Goal: Task Accomplishment & Management: Manage account settings

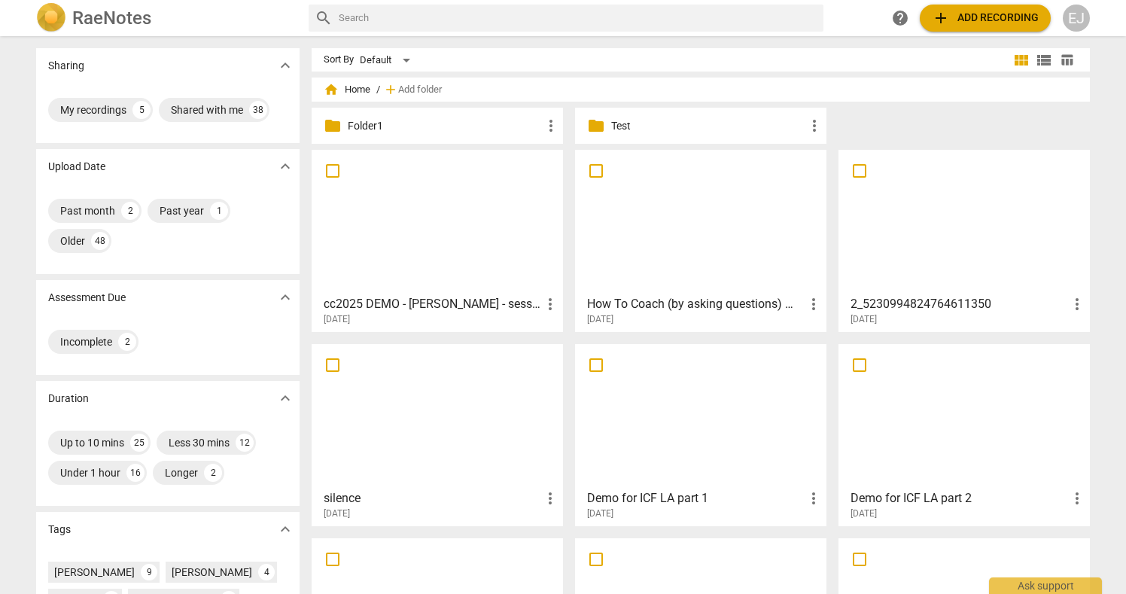
click at [1073, 18] on div "EJ" at bounding box center [1075, 18] width 27 height 27
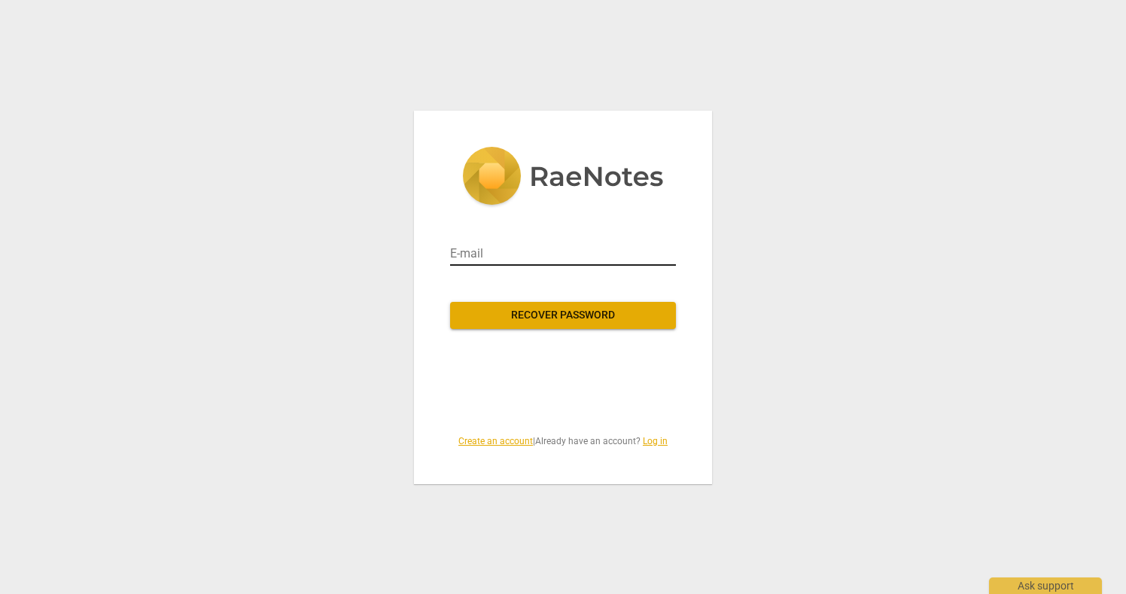
click at [467, 245] on input "email" at bounding box center [563, 254] width 226 height 24
type input "[EMAIL_ADDRESS][DOMAIN_NAME]"
click at [531, 315] on span "Recover password" at bounding box center [563, 315] width 202 height 15
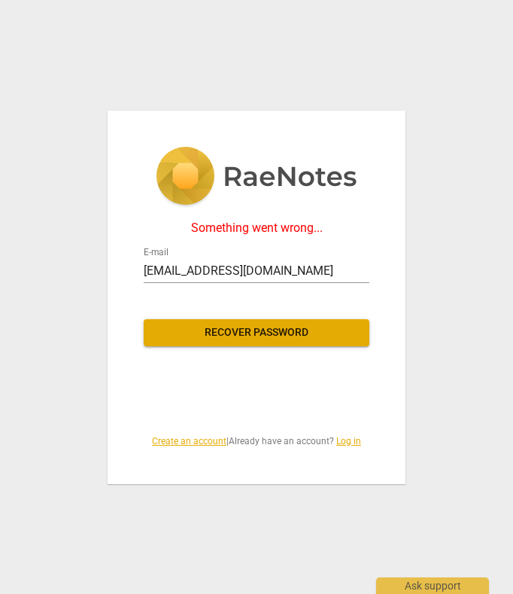
click at [316, 334] on span "Recover password" at bounding box center [257, 332] width 202 height 15
click at [201, 173] on img at bounding box center [257, 178] width 202 height 62
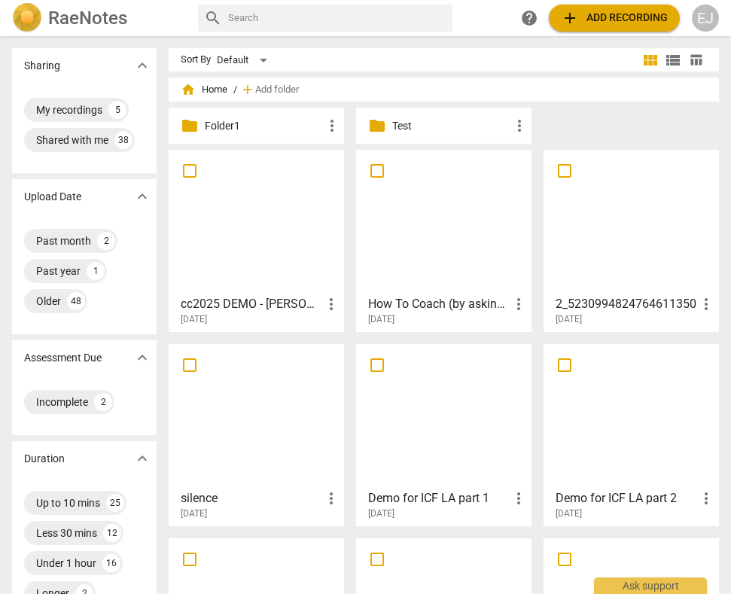
click at [714, 38] on div "Sharing expand_more My recordings 5 Shared with me 38 Upload Date expand_more P…" at bounding box center [365, 316] width 731 height 556
click at [713, 35] on div "RaeNotes search help add Add recording EJ" at bounding box center [365, 18] width 731 height 36
click at [705, 25] on div "EJ" at bounding box center [704, 18] width 27 height 27
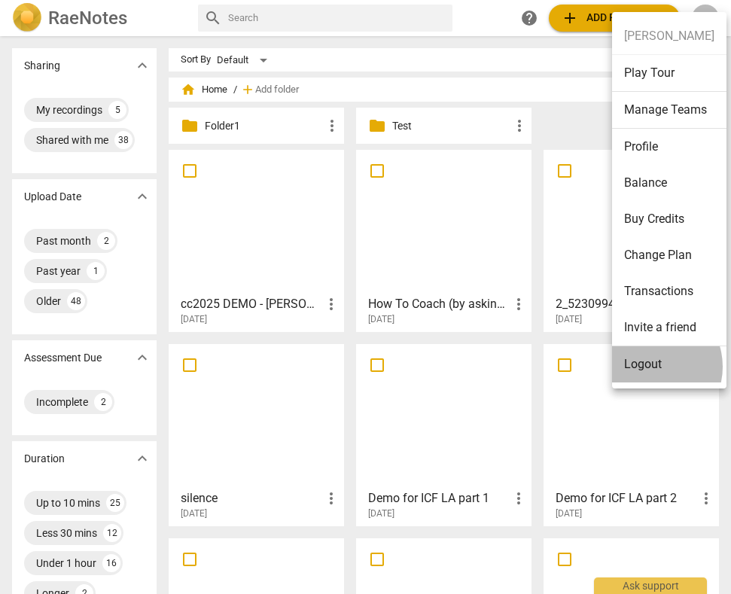
click at [649, 366] on li "Logout" at bounding box center [669, 364] width 114 height 36
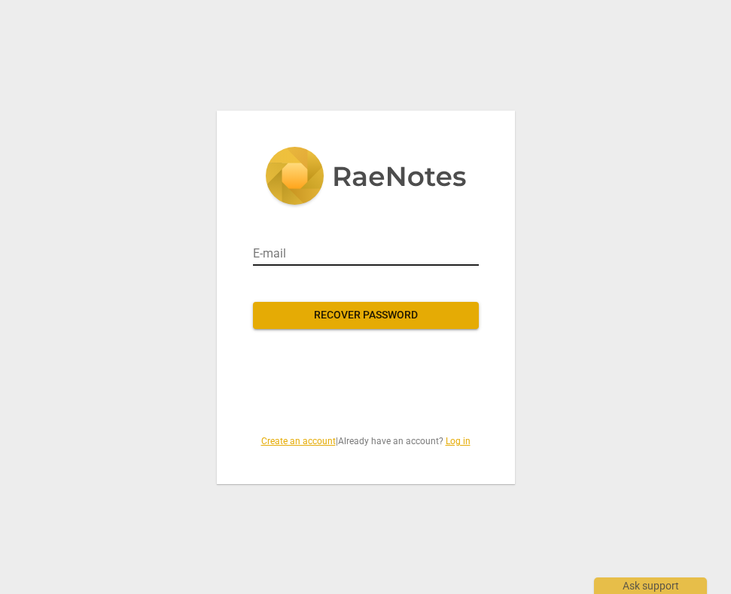
click at [294, 264] on input "email" at bounding box center [366, 254] width 226 height 24
type input "[EMAIL_ADDRESS][DOMAIN_NAME]"
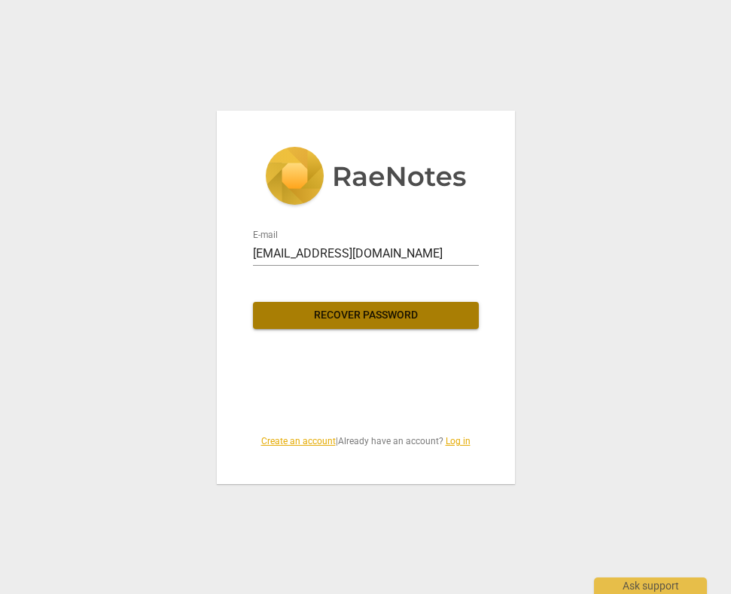
click at [342, 316] on span "Recover password" at bounding box center [366, 315] width 202 height 15
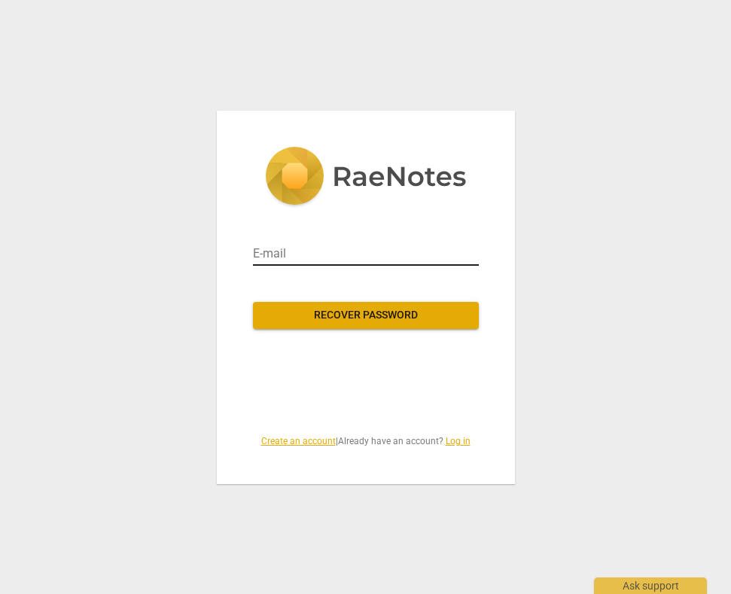
click at [306, 250] on input "email" at bounding box center [366, 254] width 226 height 24
type input "jazzy.em@gmail.com"
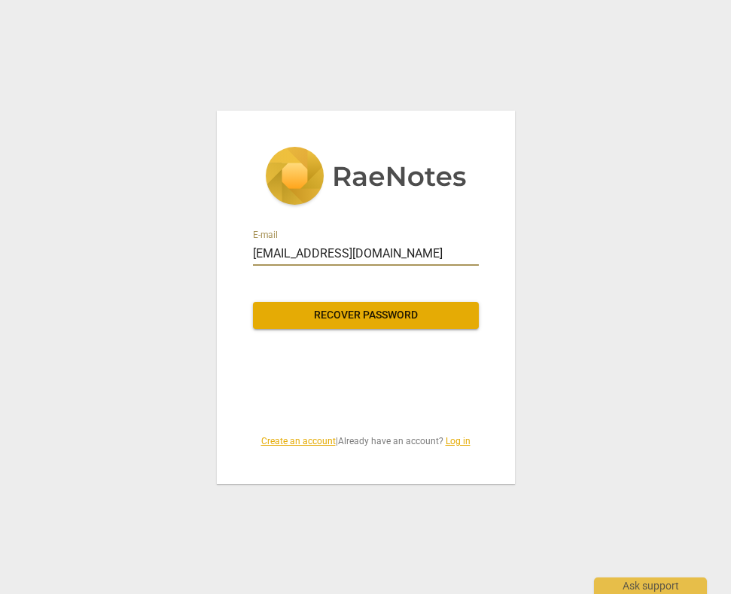
click at [330, 315] on span "Recover password" at bounding box center [366, 315] width 202 height 15
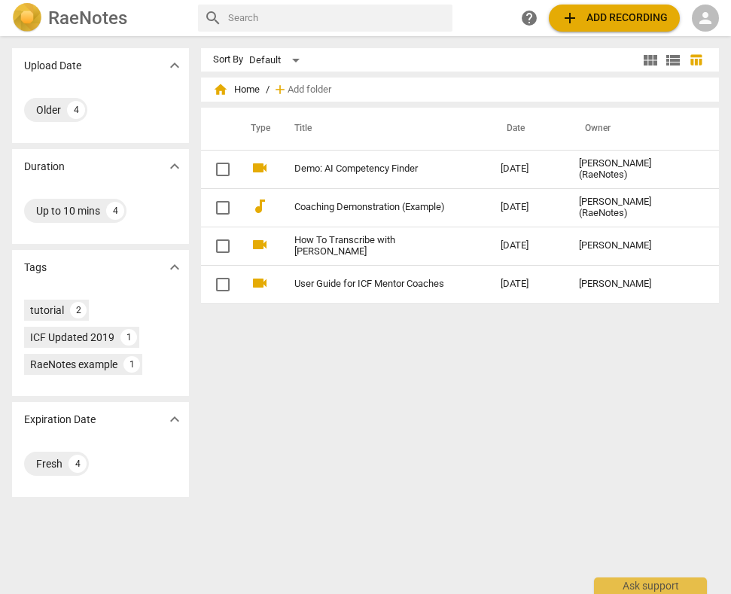
click at [704, 28] on div "person" at bounding box center [704, 18] width 27 height 27
click at [682, 46] on li "Login" at bounding box center [692, 36] width 54 height 36
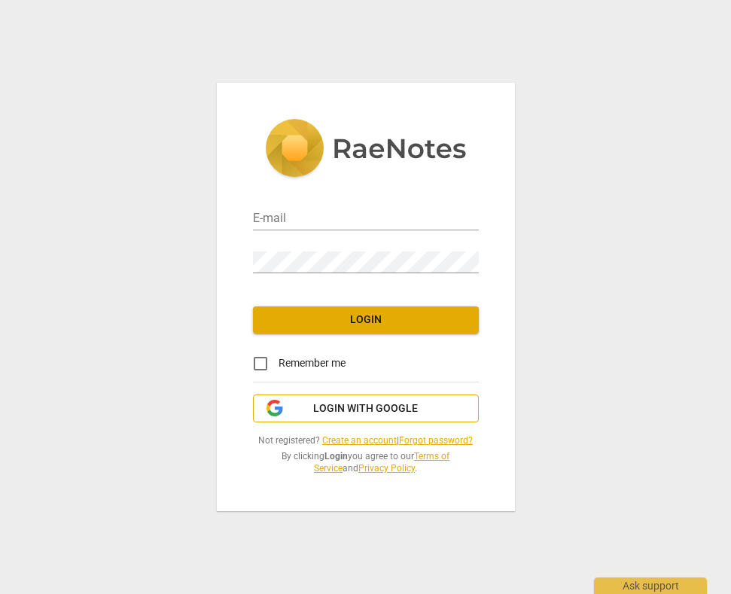
click at [360, 405] on span "Login with Google" at bounding box center [365, 408] width 105 height 15
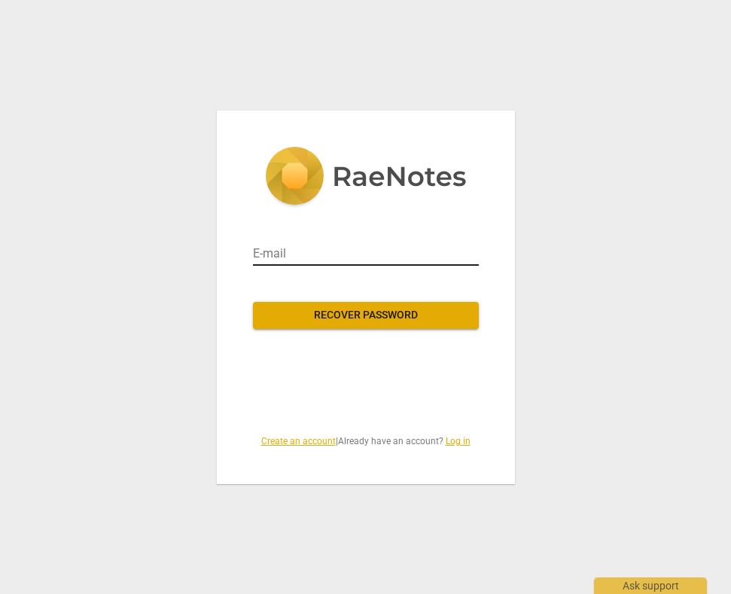
click at [312, 250] on input "email" at bounding box center [366, 254] width 226 height 24
type input "[EMAIL_ADDRESS][DOMAIN_NAME]"
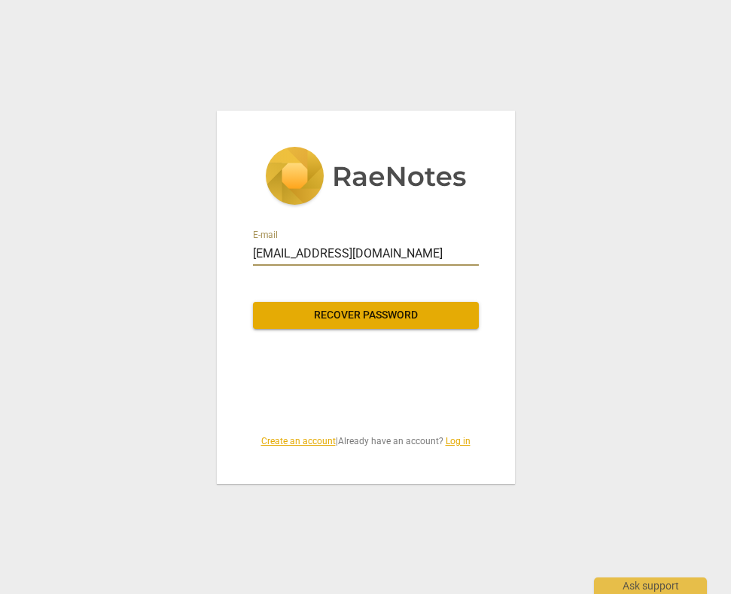
click at [333, 324] on button "Recover password" at bounding box center [366, 315] width 226 height 27
